Goal: Task Accomplishment & Management: Manage account settings

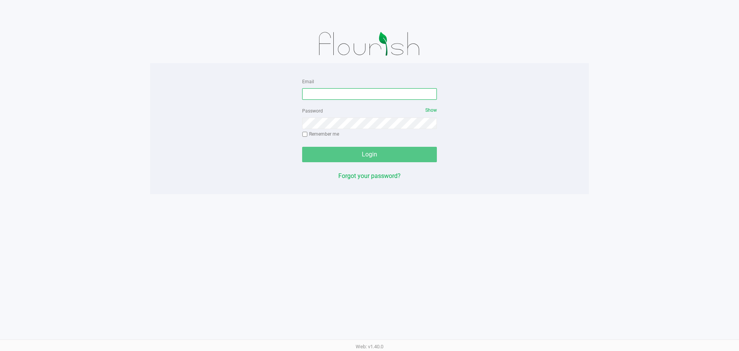
click at [309, 93] on input "Email" at bounding box center [369, 94] width 135 height 12
type input "dujohnson@Liveparallel.com"
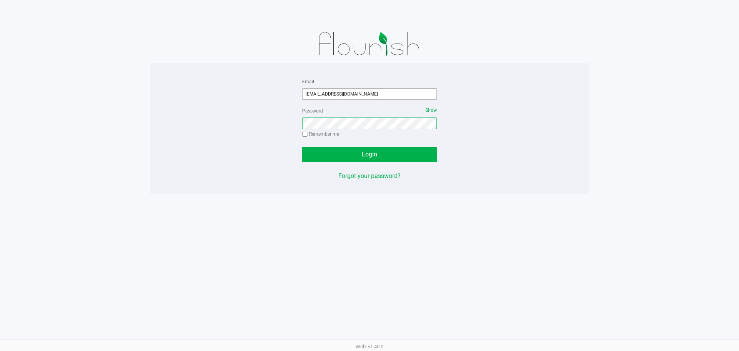
click at [302, 147] on button "Login" at bounding box center [369, 154] width 135 height 15
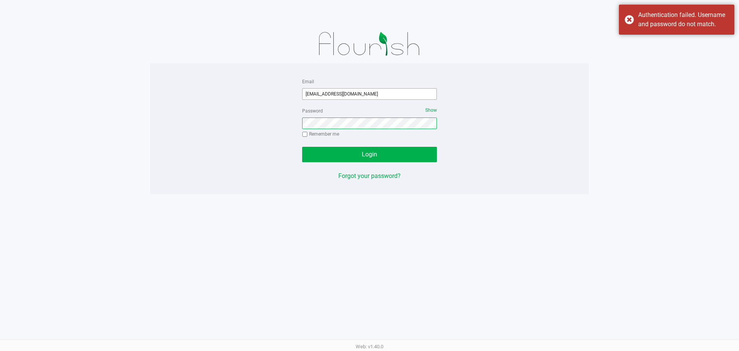
click at [302, 147] on button "Login" at bounding box center [369, 154] width 135 height 15
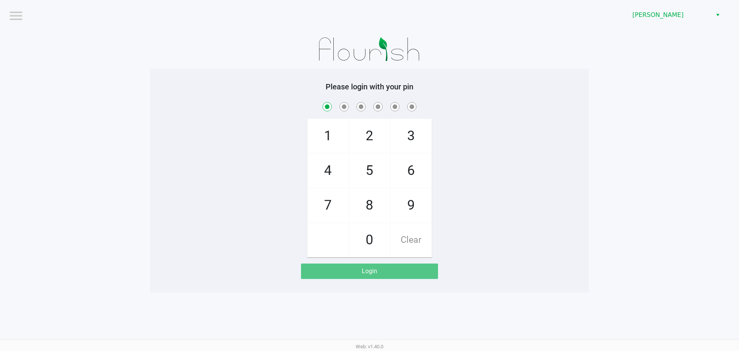
checkbox input "true"
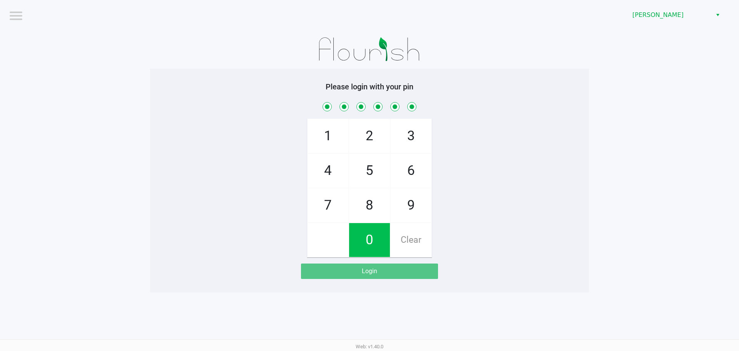
checkbox input "true"
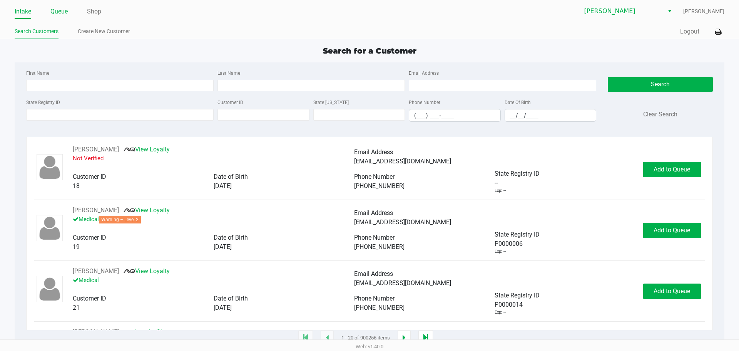
click at [58, 9] on link "Queue" at bounding box center [58, 11] width 17 height 11
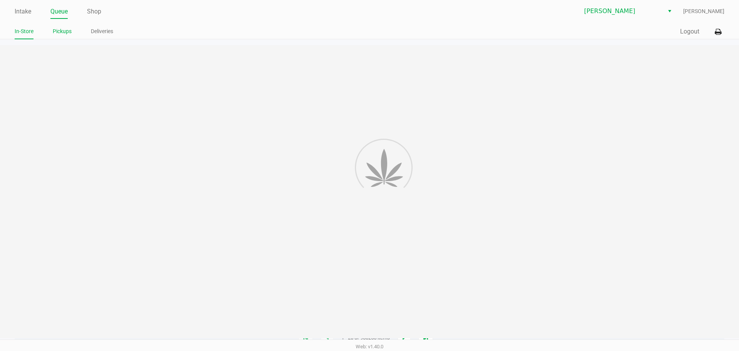
click at [60, 34] on link "Pickups" at bounding box center [62, 32] width 19 height 10
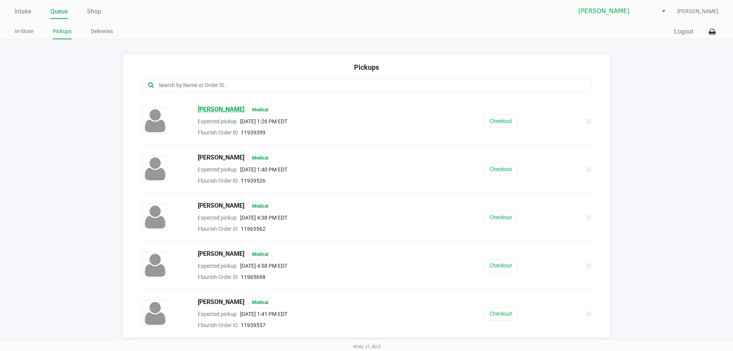
scroll to position [2, 0]
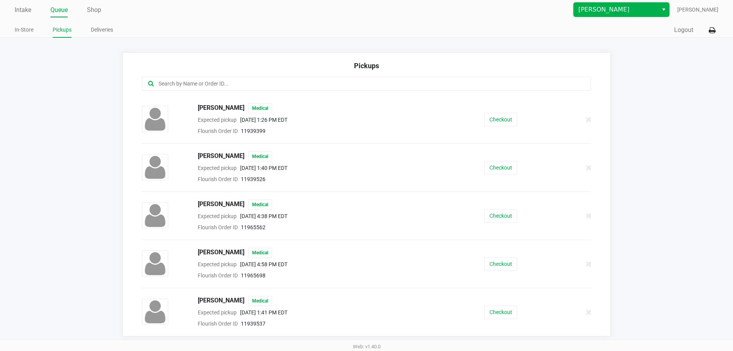
click at [588, 8] on span "Brandon WC" at bounding box center [615, 9] width 75 height 9
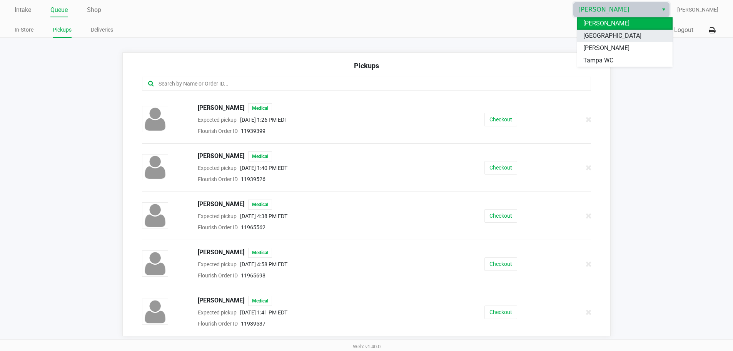
click at [593, 37] on span "[GEOGRAPHIC_DATA]" at bounding box center [612, 35] width 58 height 9
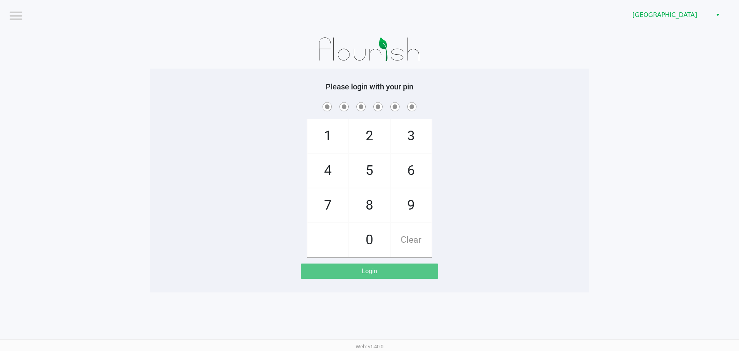
click at [520, 75] on div "Please login with your pin 1 4 7 2 5 8 0 3 6 9 Clear Login" at bounding box center [369, 181] width 439 height 224
checkbox input "true"
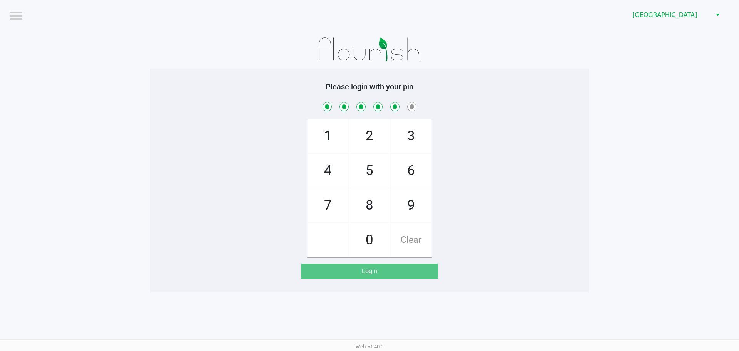
checkbox input "true"
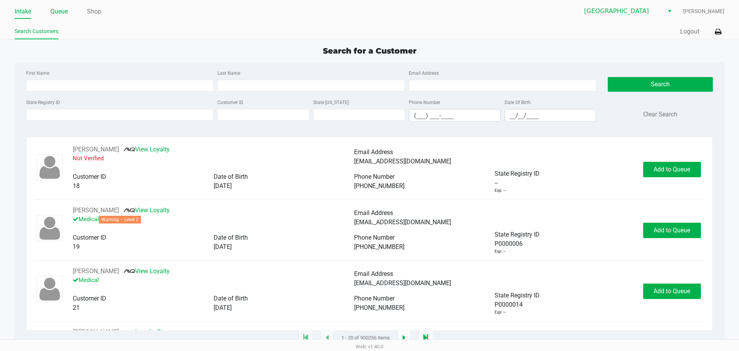
click at [66, 13] on link "Queue" at bounding box center [58, 11] width 17 height 11
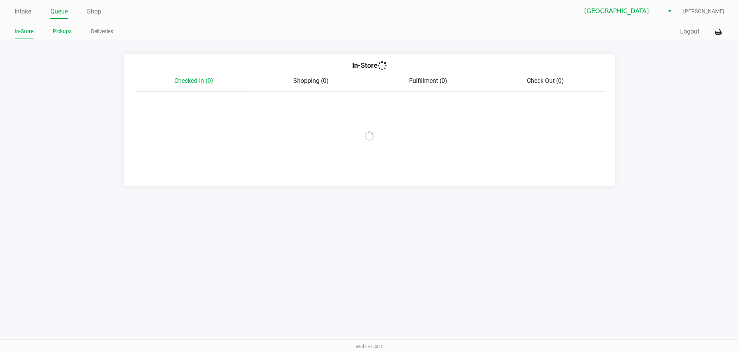
click at [64, 28] on link "Pickups" at bounding box center [62, 32] width 19 height 10
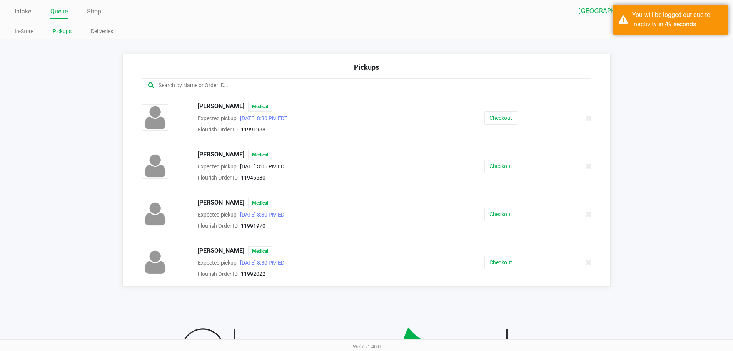
click at [63, 13] on link "Queue" at bounding box center [58, 11] width 17 height 11
click at [19, 10] on link "Intake" at bounding box center [23, 11] width 17 height 11
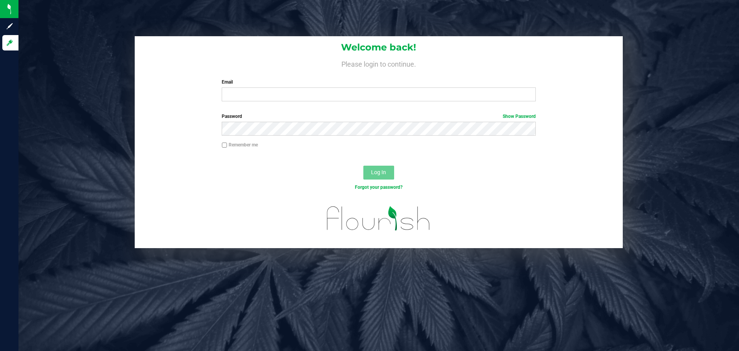
type input "[EMAIL_ADDRESS][DOMAIN_NAME]"
